Goal: Information Seeking & Learning: Learn about a topic

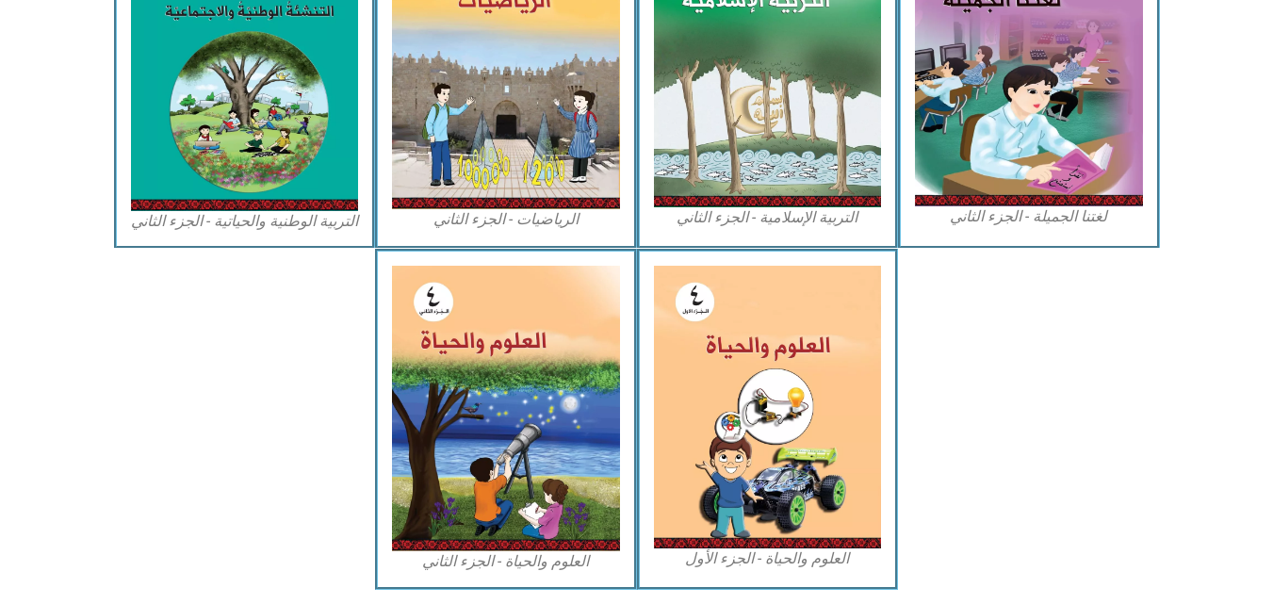
scroll to position [490, 0]
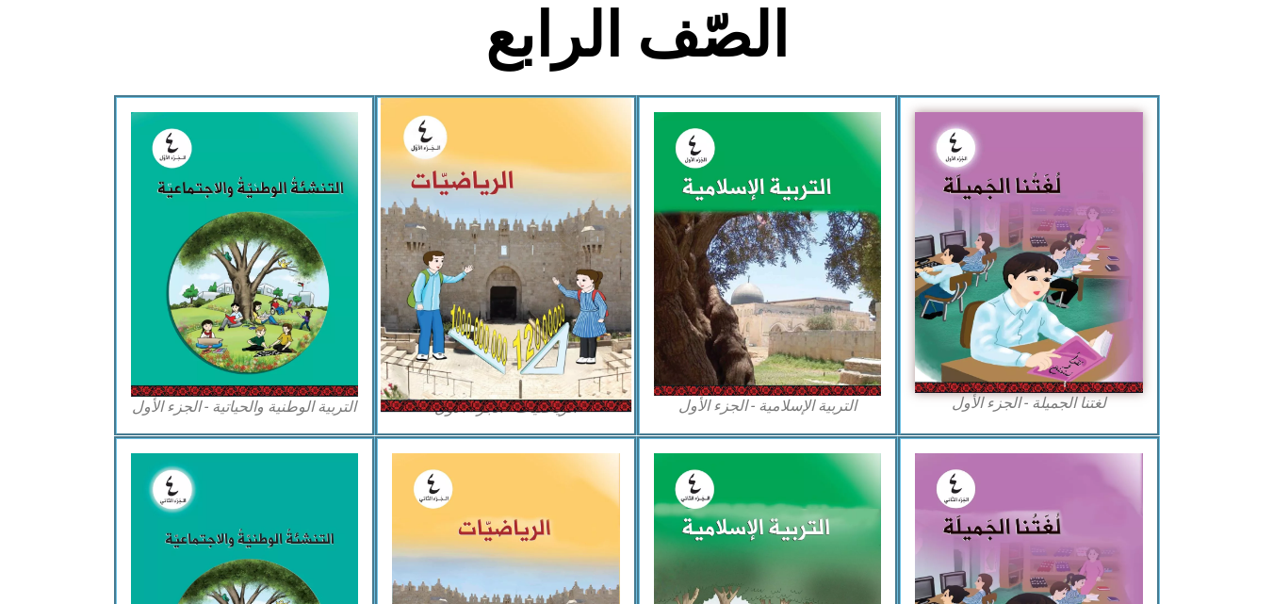
click at [538, 225] on img at bounding box center [506, 255] width 251 height 314
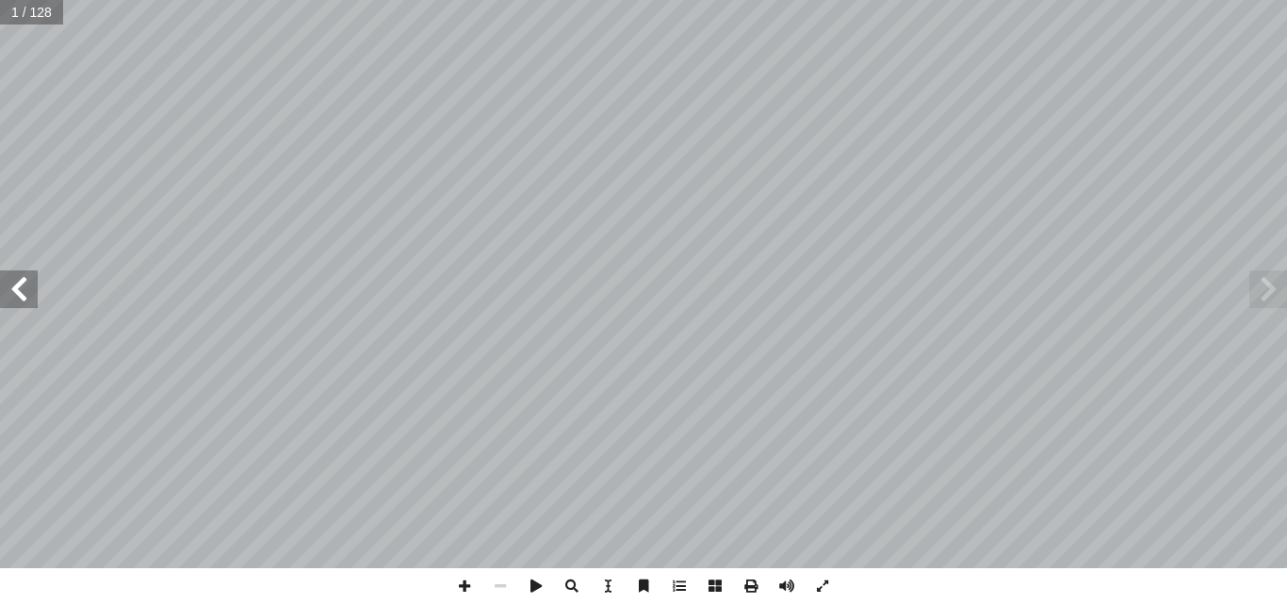
click at [22, 300] on div "ليف أ فريق الت� ا) ً د. فطين مسعد (منسق . قيس شبانة أ � لصوص � ن � . رو أ � د. …" at bounding box center [643, 284] width 1287 height 568
click at [22, 300] on span at bounding box center [19, 289] width 38 height 38
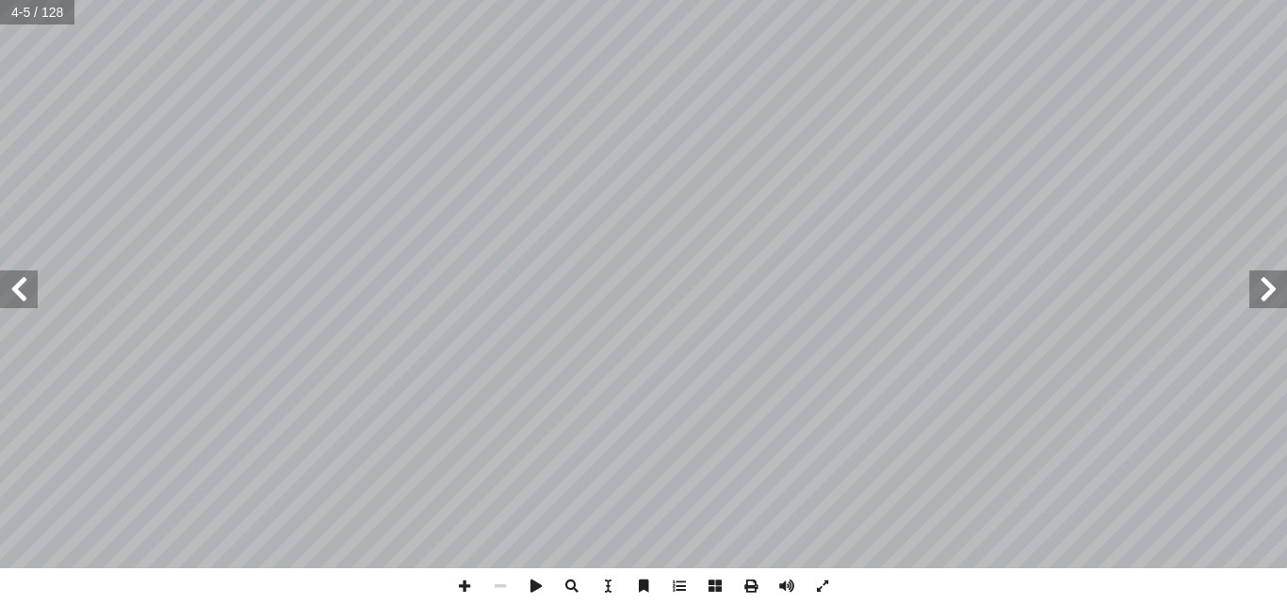
click at [22, 300] on span at bounding box center [19, 289] width 38 height 38
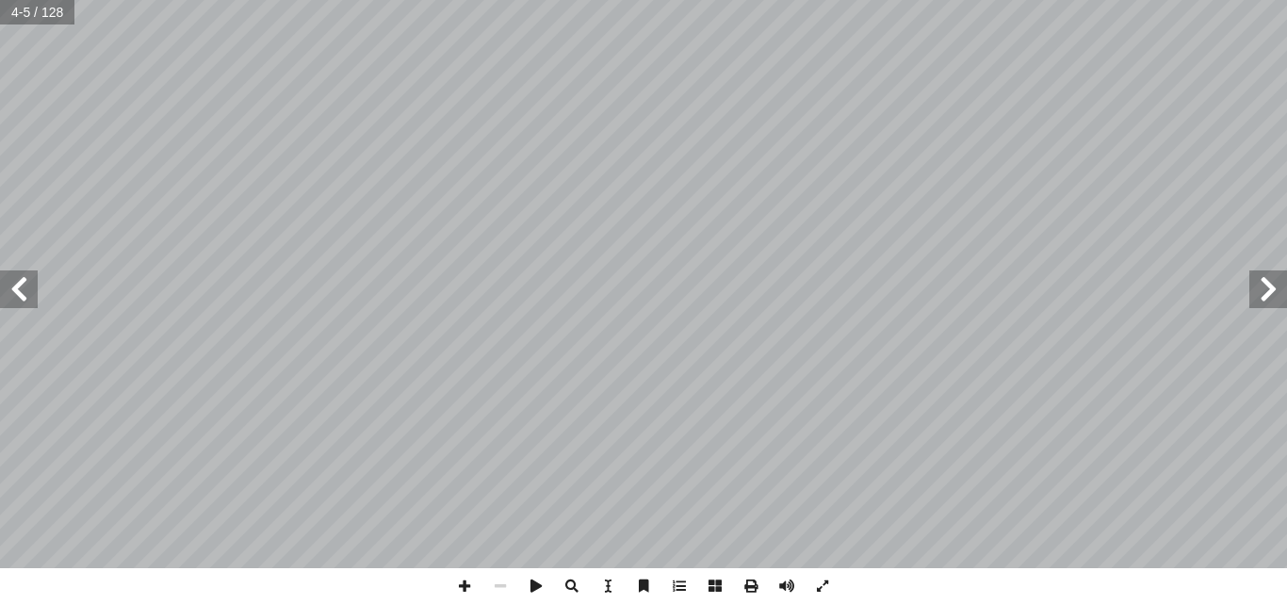
click at [22, 300] on span at bounding box center [19, 289] width 38 height 38
click at [455, 580] on span at bounding box center [465, 586] width 36 height 36
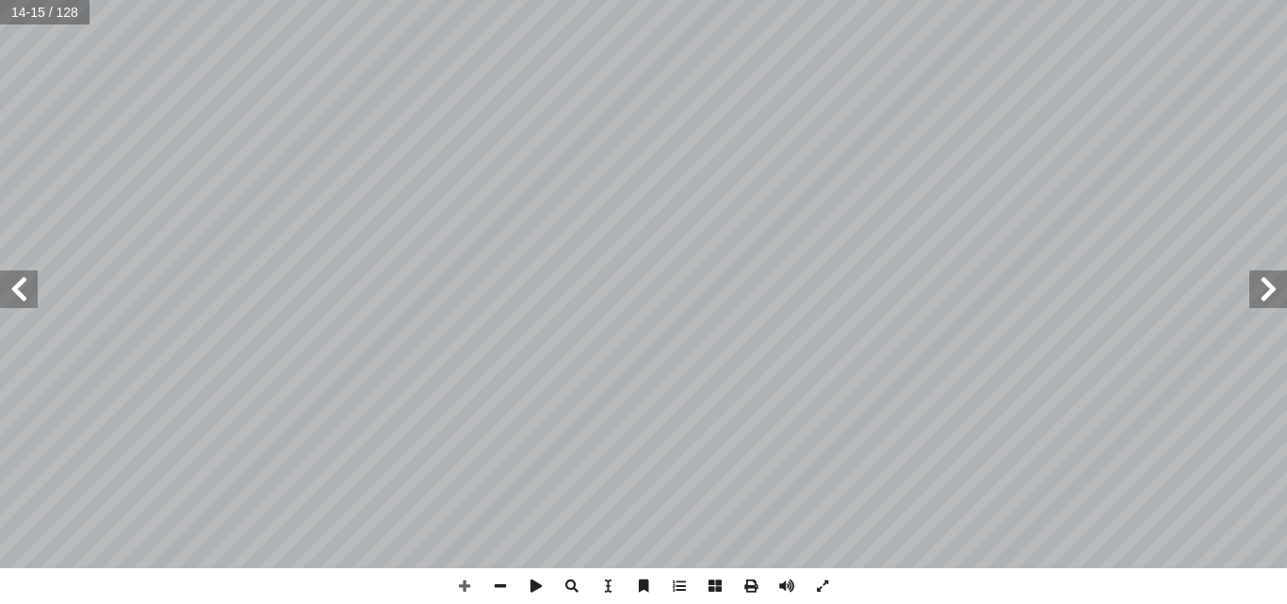
click at [15, 292] on span at bounding box center [19, 289] width 38 height 38
click at [18, 278] on span at bounding box center [19, 289] width 38 height 38
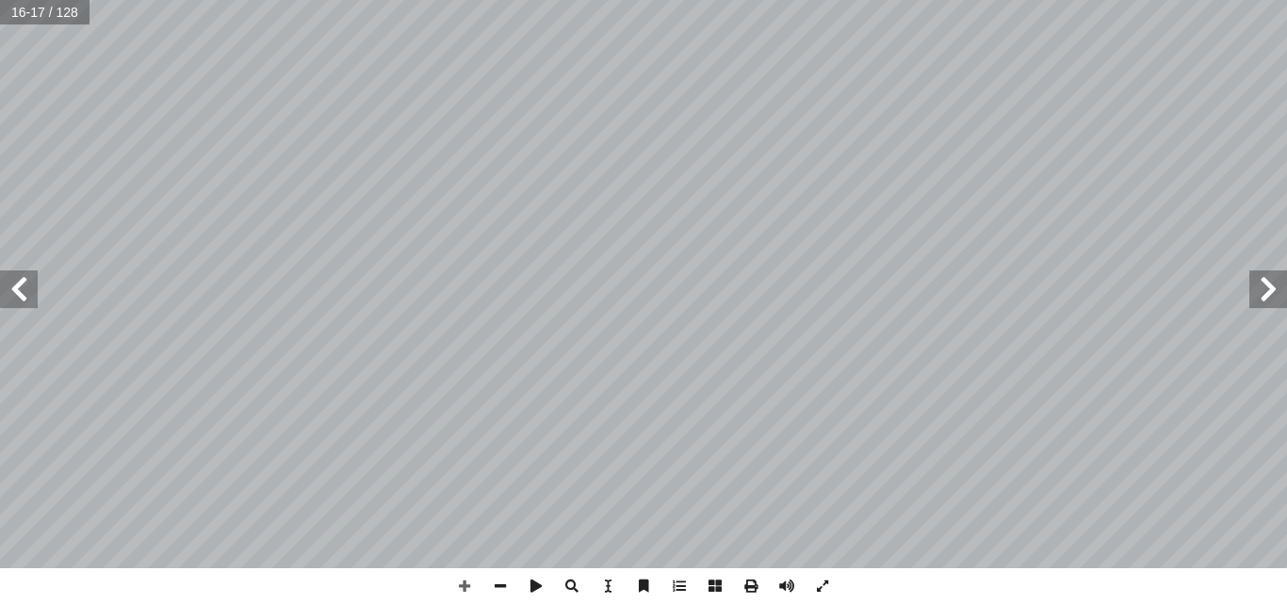
click at [18, 278] on span at bounding box center [19, 289] width 38 height 38
click at [506, 580] on span at bounding box center [500, 586] width 36 height 36
click at [5, 295] on span at bounding box center [19, 289] width 38 height 38
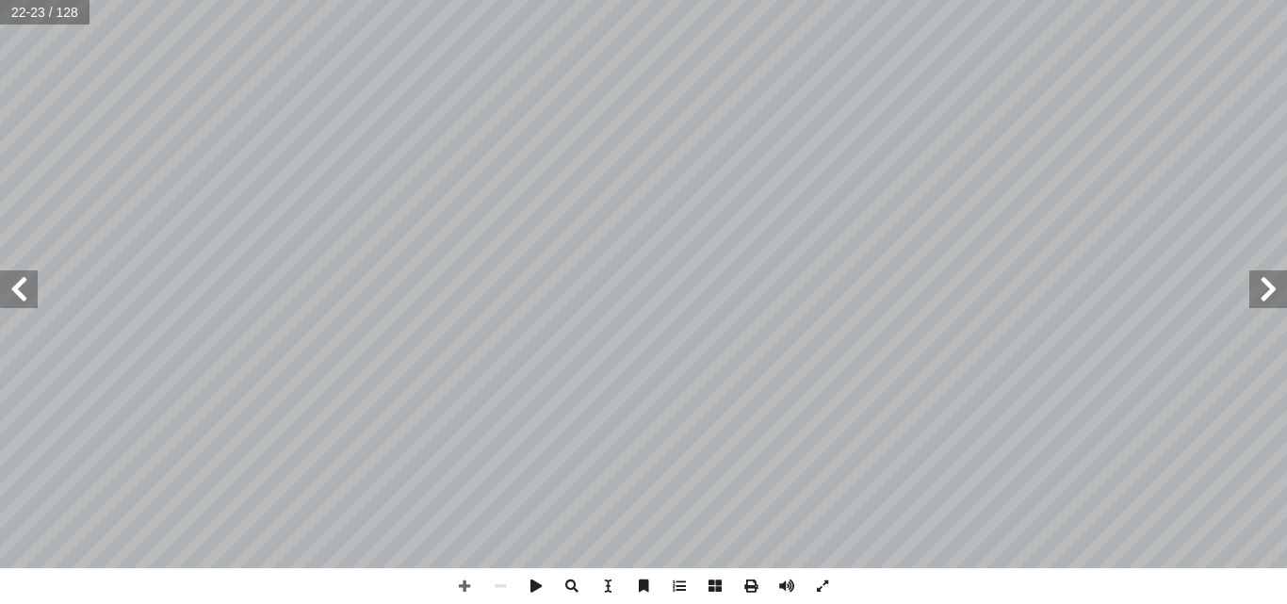
click at [5, 295] on span at bounding box center [19, 289] width 38 height 38
click at [466, 592] on span at bounding box center [465, 586] width 36 height 36
click at [31, 297] on span at bounding box center [19, 289] width 38 height 38
click at [1273, 305] on span at bounding box center [1268, 289] width 38 height 38
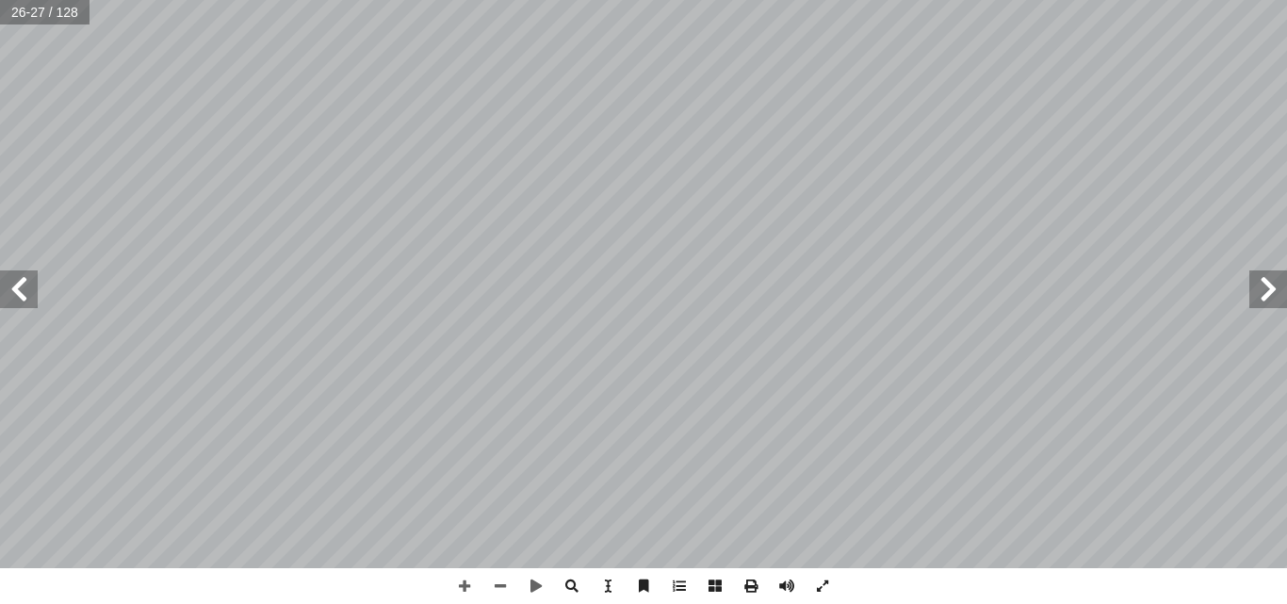
click at [1274, 286] on span at bounding box center [1268, 289] width 38 height 38
